Goal: Information Seeking & Learning: Learn about a topic

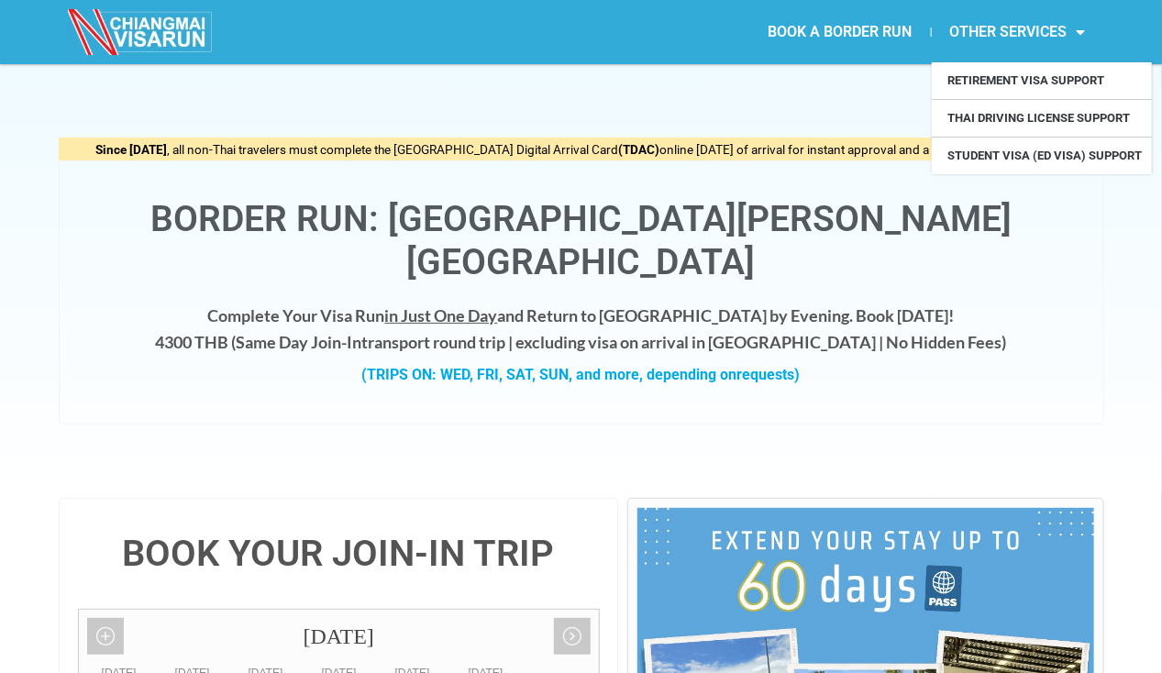
click at [1057, 29] on link "OTHER SERVICES" at bounding box center [1018, 32] width 172 height 42
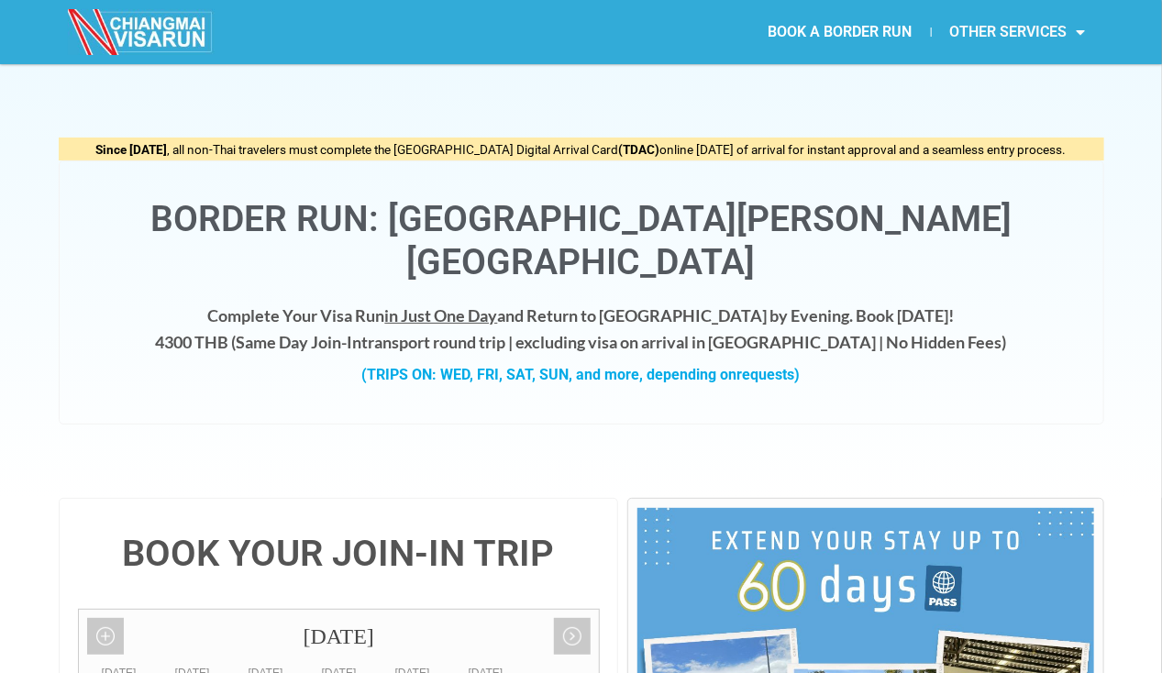
click at [1057, 36] on link "OTHER SERVICES" at bounding box center [1018, 32] width 172 height 42
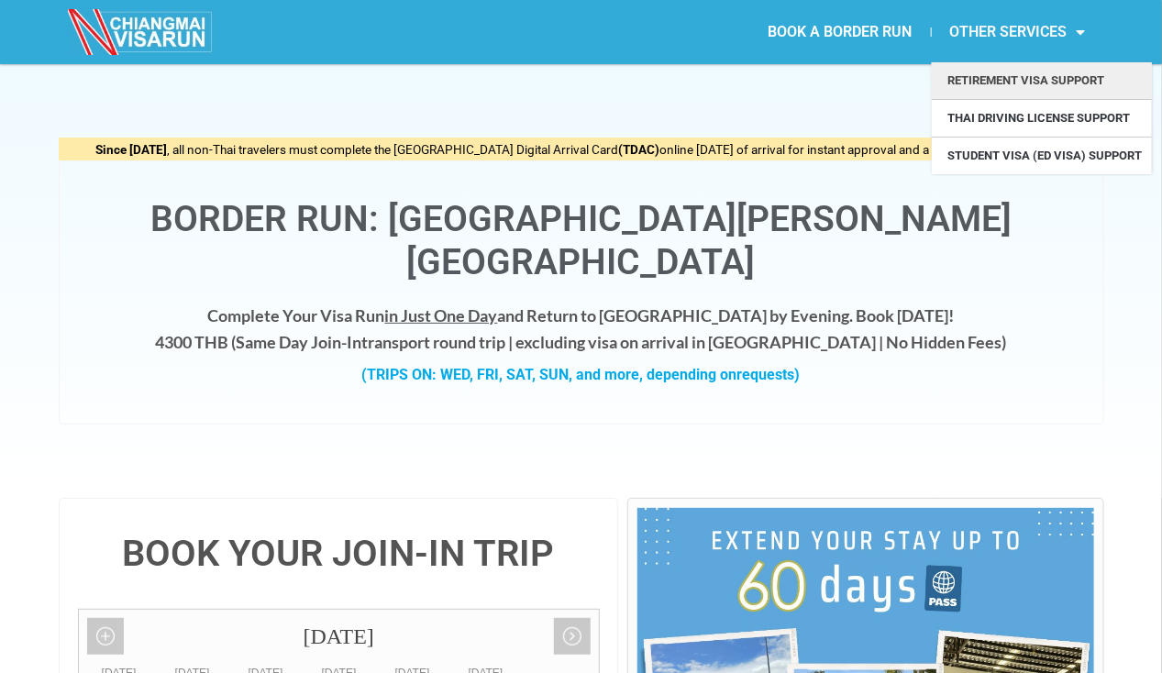
click at [1051, 75] on link "Retirement Visa Support" at bounding box center [1042, 80] width 220 height 37
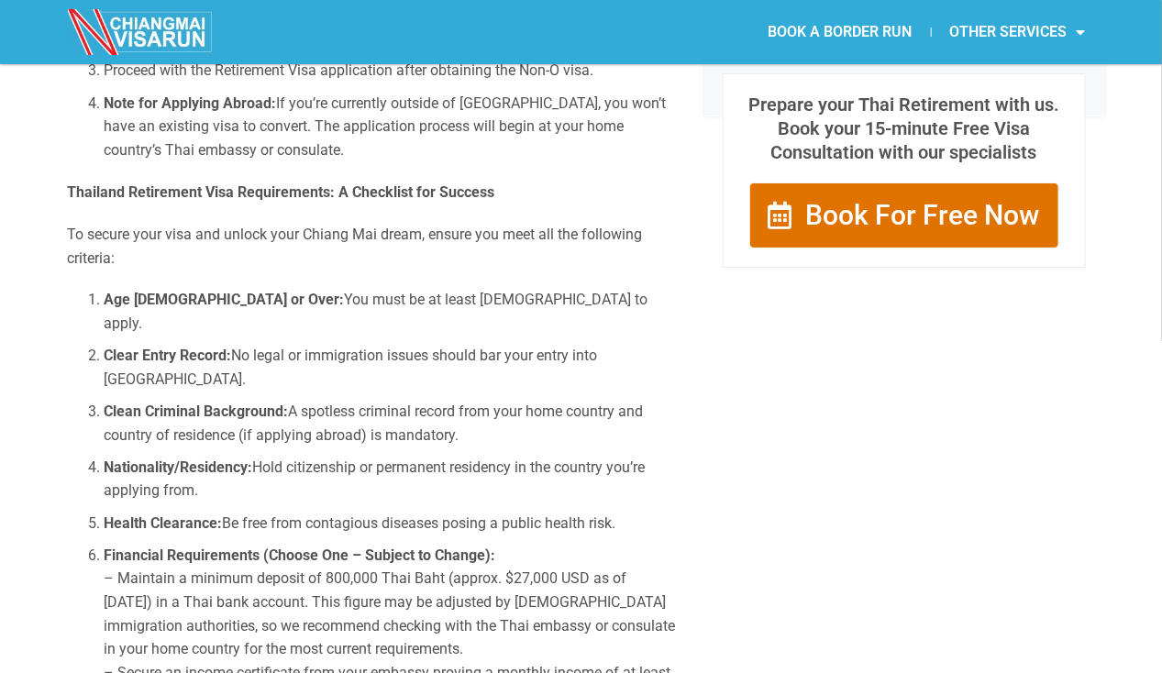
scroll to position [1192, 0]
